Goal: Task Accomplishment & Management: Use online tool/utility

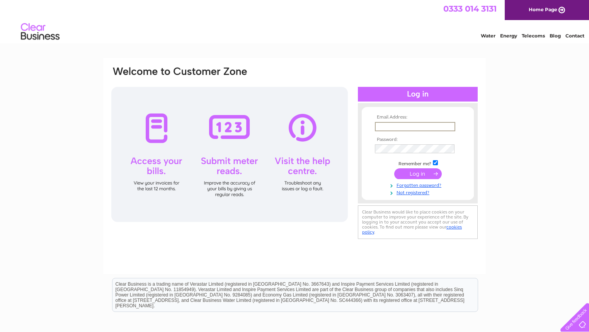
type input "office@skylightcircusarts.com"
click at [418, 173] on input "submit" at bounding box center [418, 174] width 48 height 11
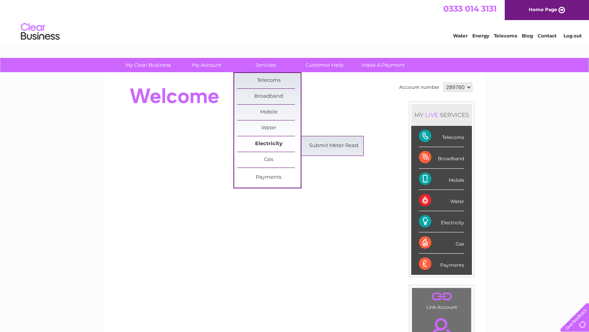
click at [263, 143] on link "Electricity" at bounding box center [269, 143] width 64 height 15
click at [322, 144] on link "Submit Meter Read" at bounding box center [334, 145] width 64 height 15
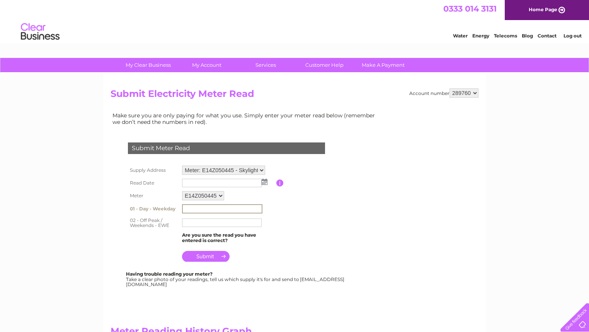
click at [208, 210] on input "text" at bounding box center [222, 209] width 80 height 9
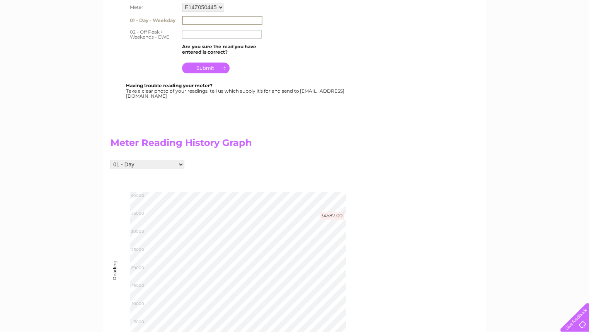
scroll to position [189, 0]
type input "35160"
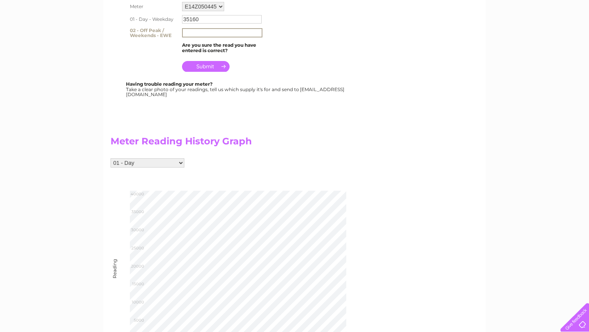
click at [191, 34] on input "text" at bounding box center [222, 32] width 80 height 9
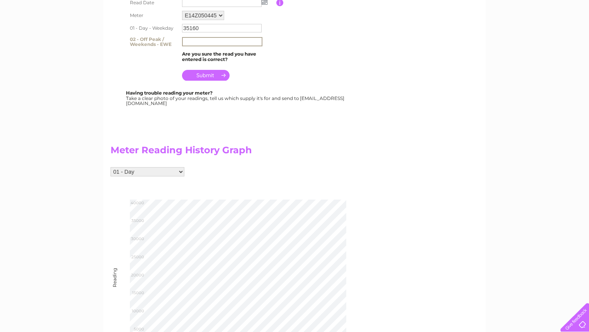
scroll to position [179, 0]
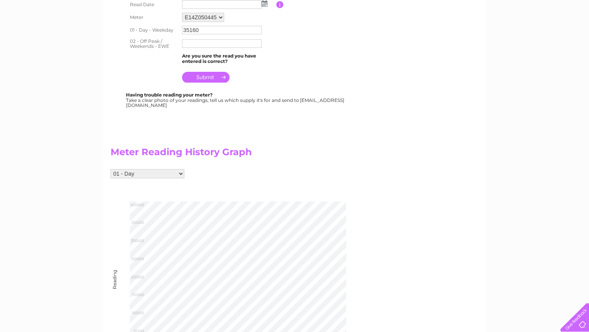
select select "264662"
click at [196, 46] on input "text" at bounding box center [222, 43] width 80 height 9
type input "17616"
click at [294, 77] on table "Supply Address Meter: E14Z050445 - Skylight Circus In Education, Sparrow Hill, …" at bounding box center [236, 34] width 220 height 99
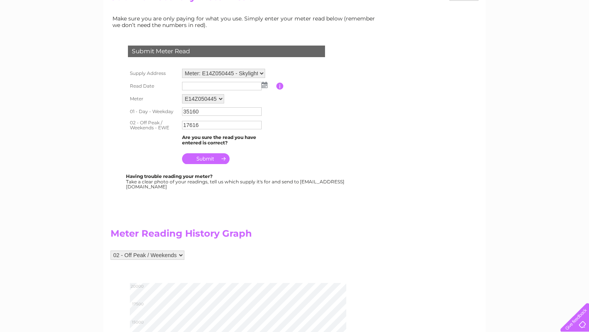
scroll to position [85, 0]
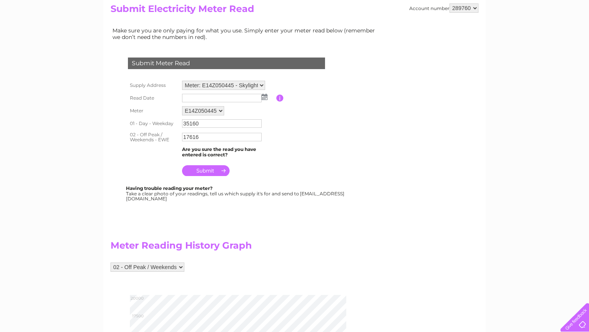
click at [264, 95] on img at bounding box center [265, 97] width 6 height 6
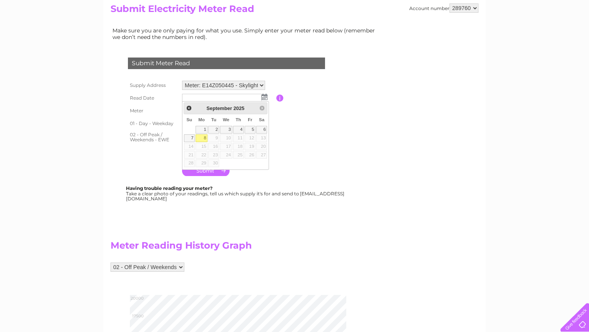
click at [204, 138] on link "8" at bounding box center [202, 139] width 12 height 8
type input "2025/09/08"
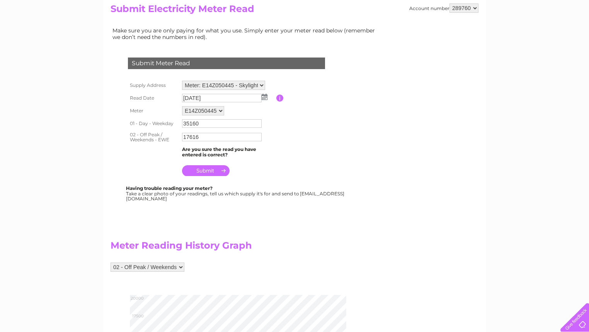
click at [206, 167] on input "submit" at bounding box center [206, 170] width 48 height 11
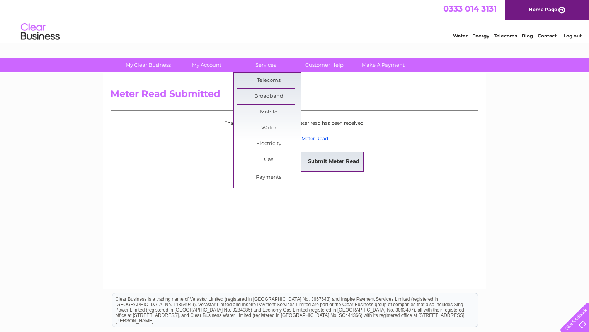
click at [326, 158] on link "Submit Meter Read" at bounding box center [334, 161] width 64 height 15
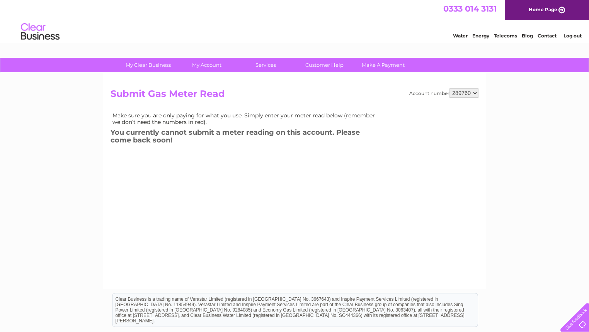
click at [544, 9] on link "Home Page" at bounding box center [547, 10] width 84 height 20
